Goal: Navigation & Orientation: Find specific page/section

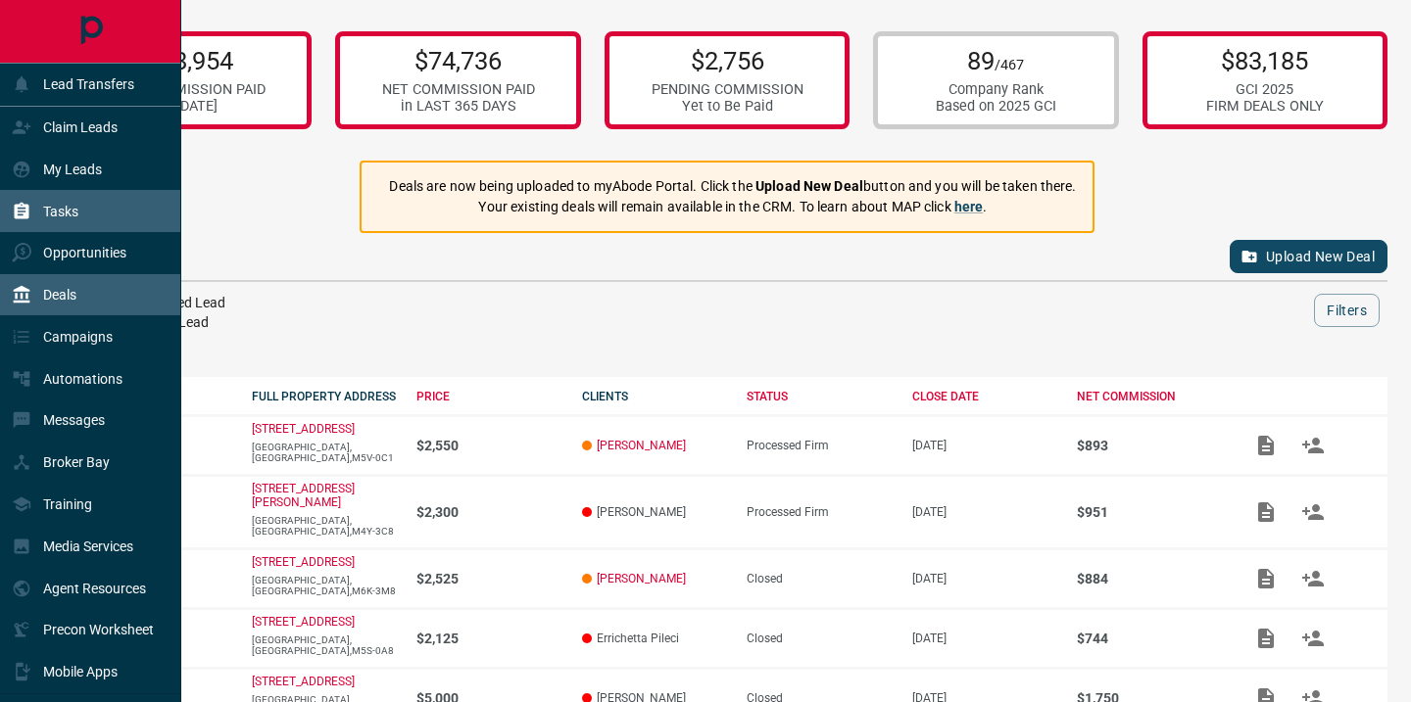
click at [43, 213] on p "Tasks" at bounding box center [60, 212] width 35 height 16
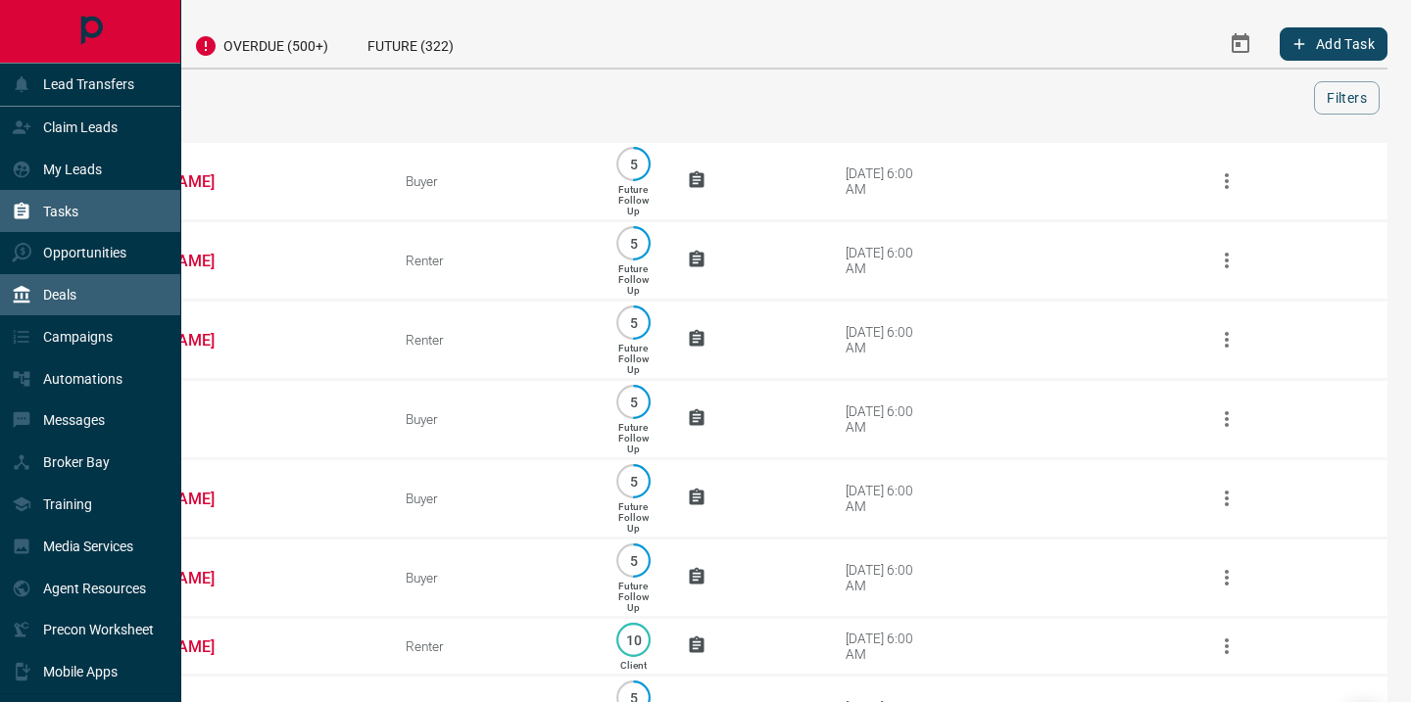
click at [47, 302] on p "Deals" at bounding box center [59, 295] width 33 height 16
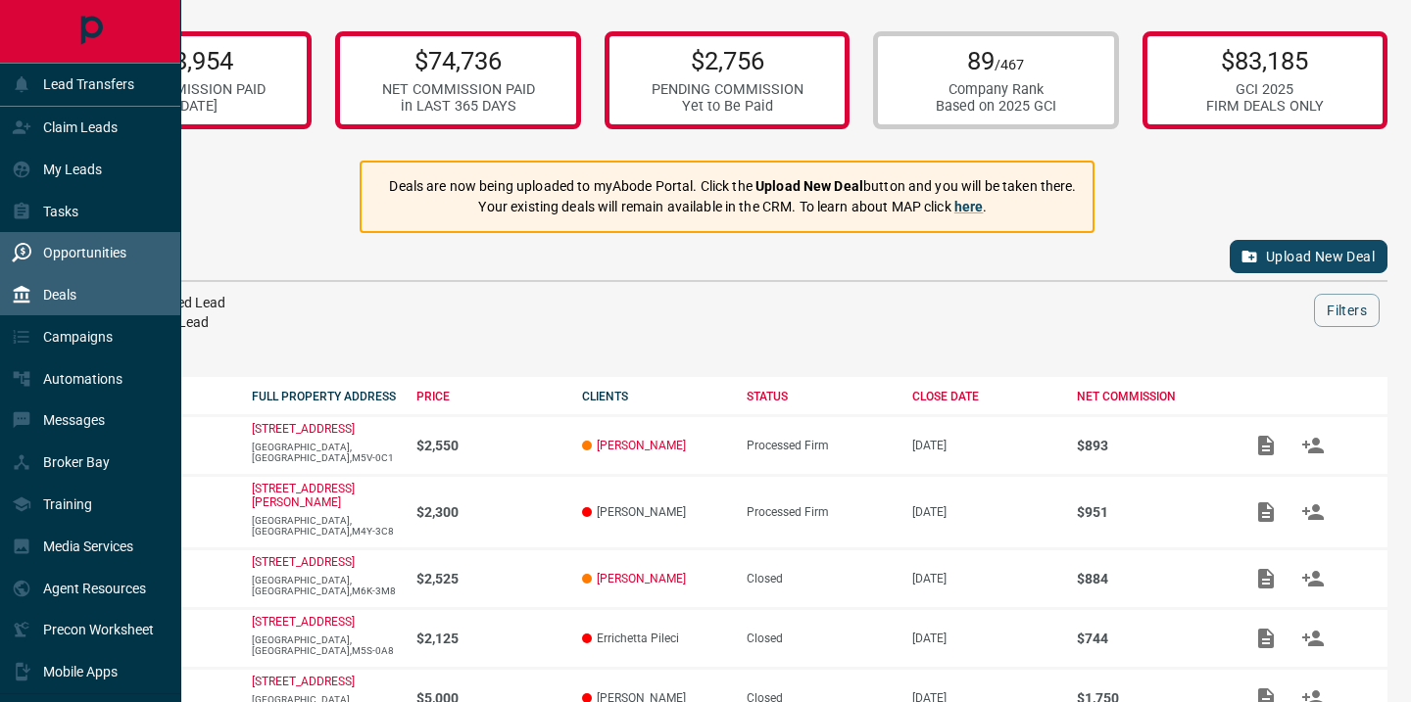
click at [67, 237] on div "Opportunities" at bounding box center [69, 253] width 115 height 32
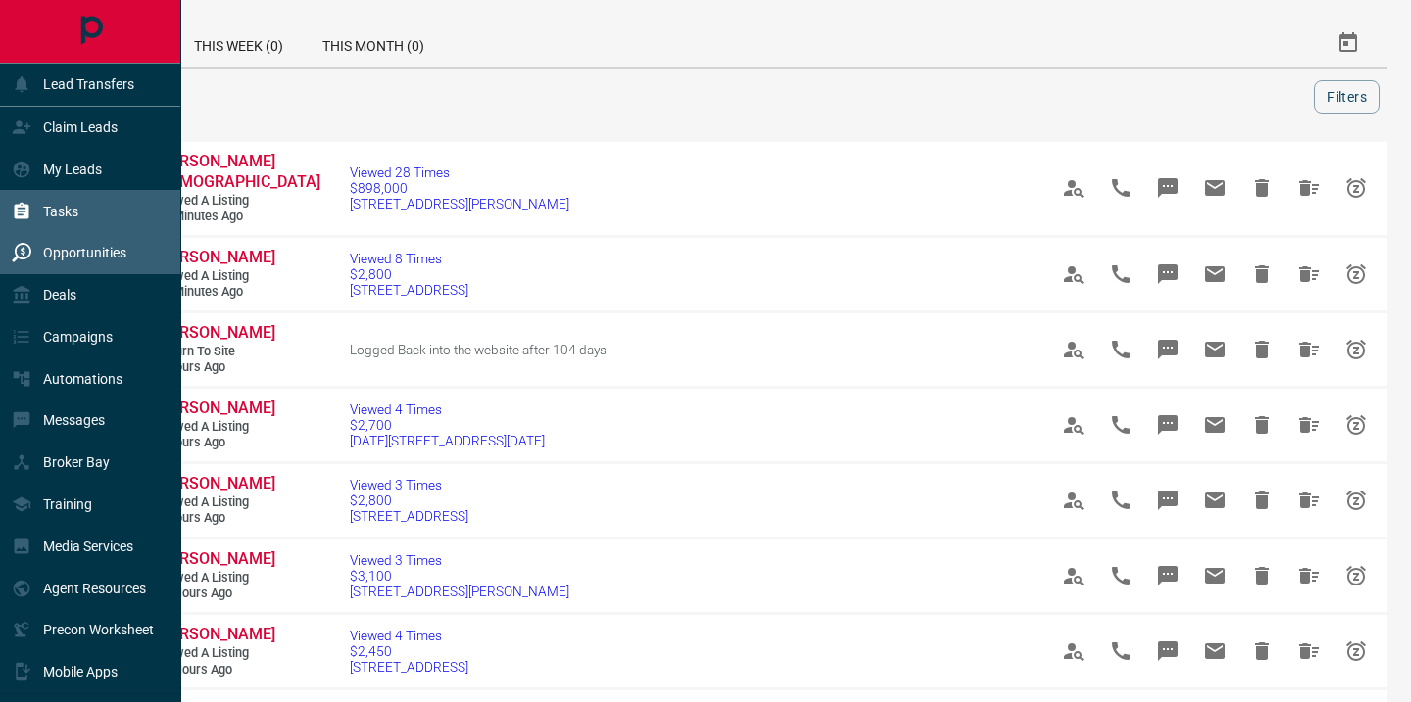
click at [50, 216] on p "Tasks" at bounding box center [60, 212] width 35 height 16
